Goal: Task Accomplishment & Management: Use online tool/utility

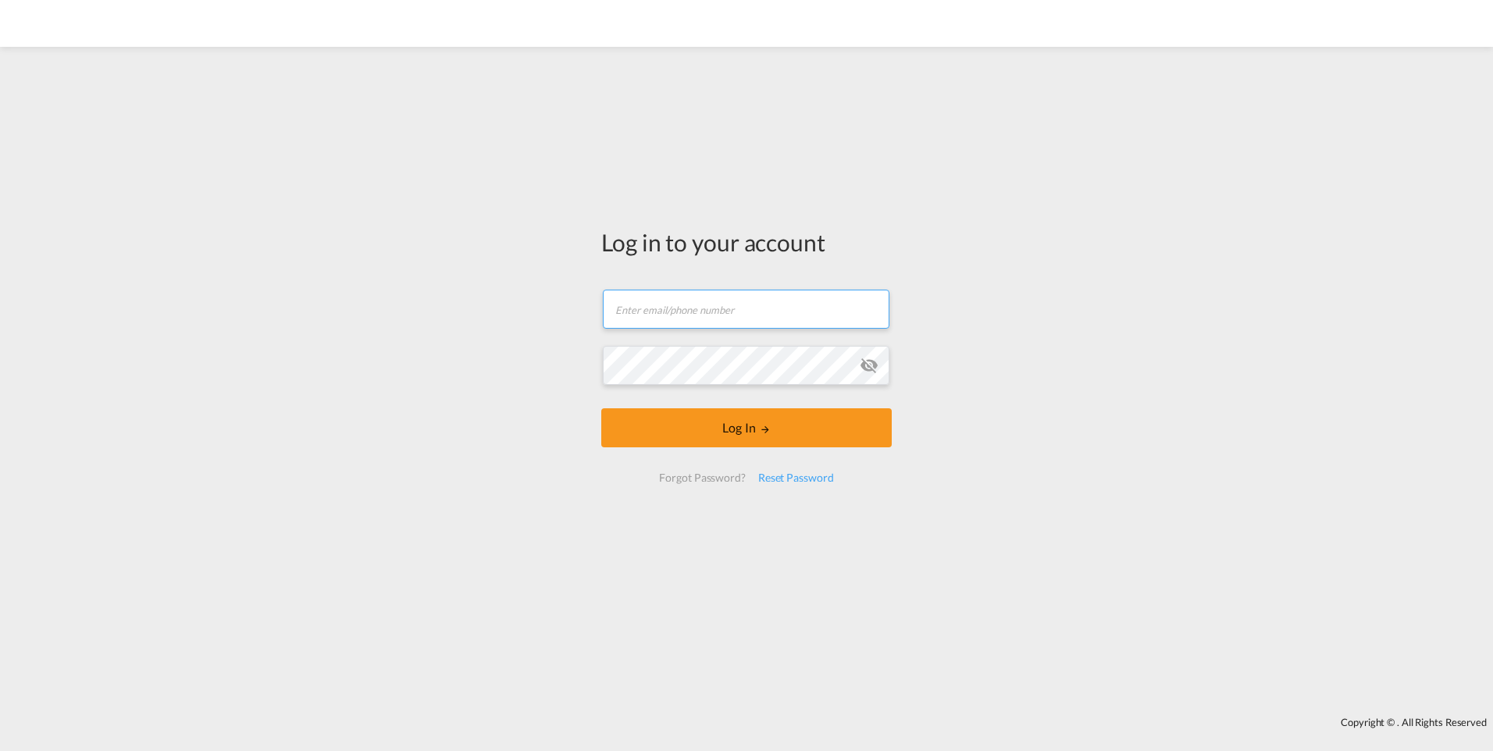
type input "[EMAIL_ADDRESS][DOMAIN_NAME]"
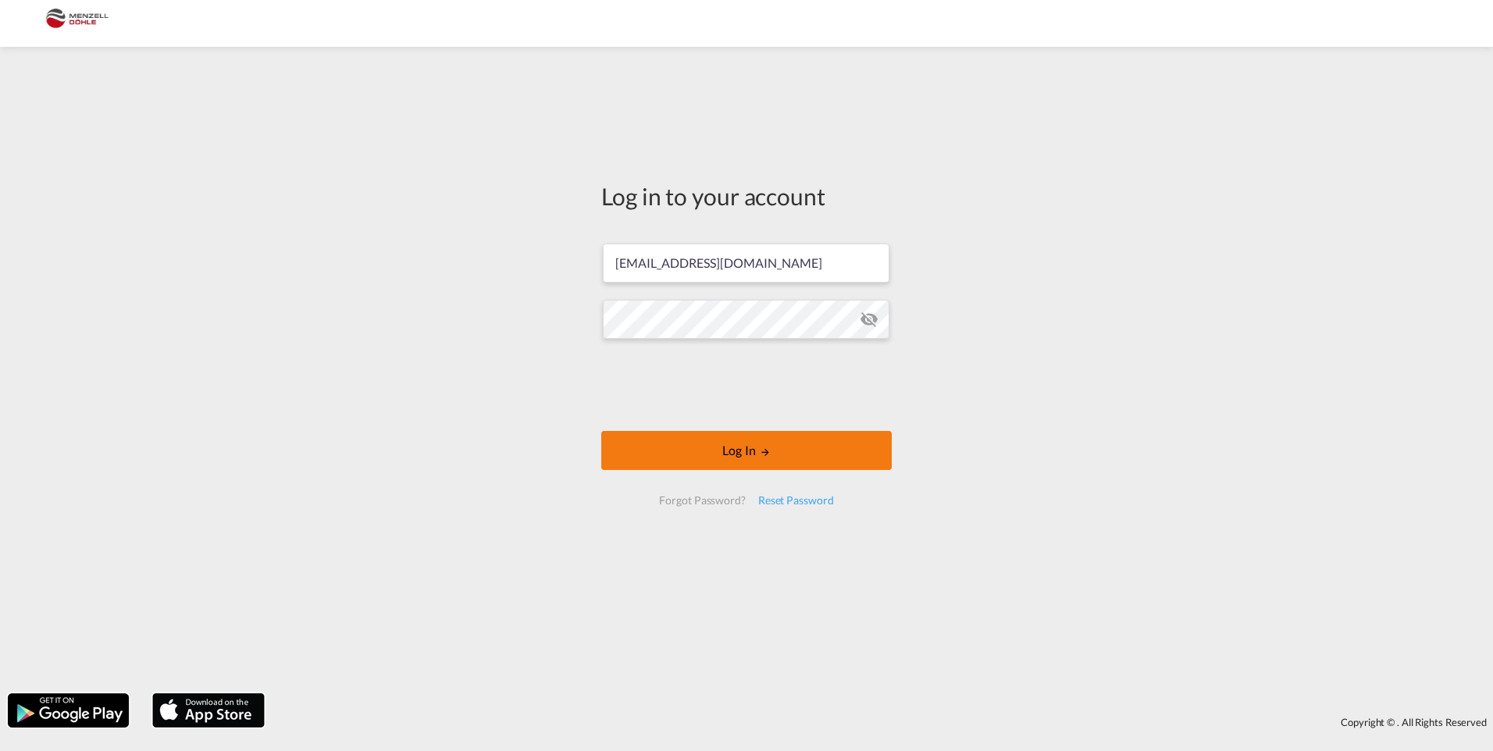
click at [738, 444] on button "Log In" at bounding box center [746, 450] width 290 height 39
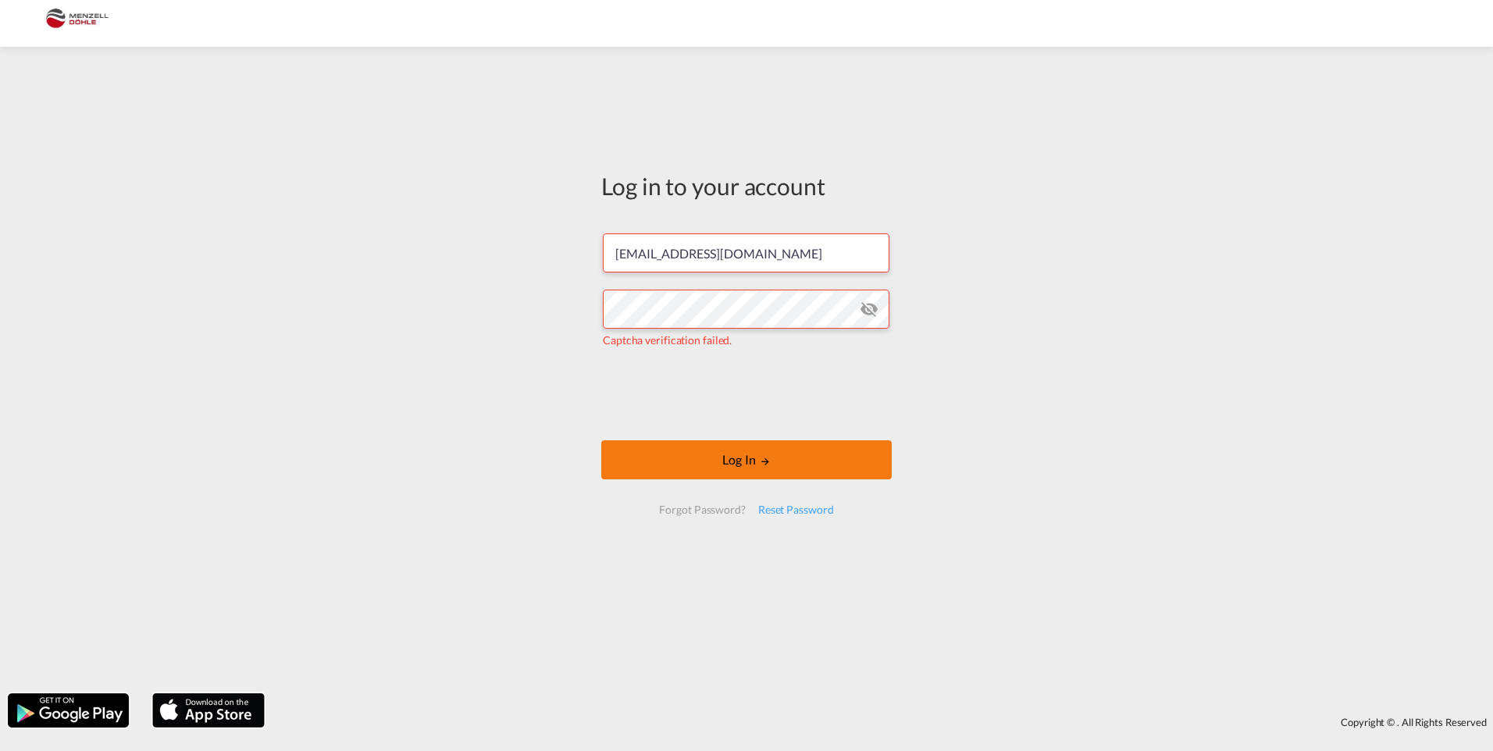
click at [723, 469] on button "Log In" at bounding box center [746, 459] width 290 height 39
